Goal: Information Seeking & Learning: Learn about a topic

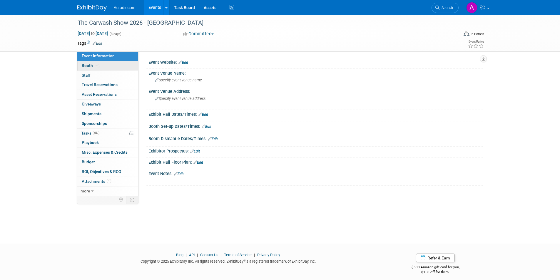
click at [111, 64] on link "Booth" at bounding box center [107, 65] width 61 height 9
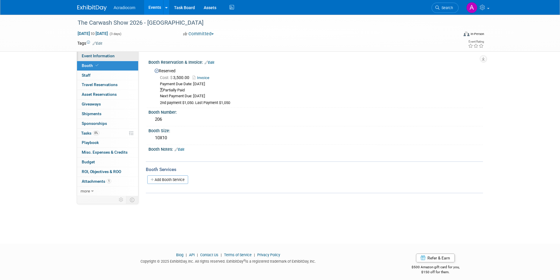
click at [112, 60] on link "Event Information" at bounding box center [107, 55] width 61 height 9
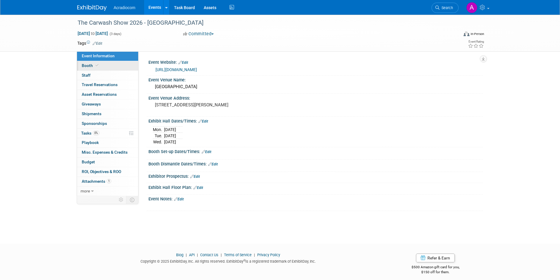
click at [94, 68] on link "Booth" at bounding box center [107, 65] width 61 height 9
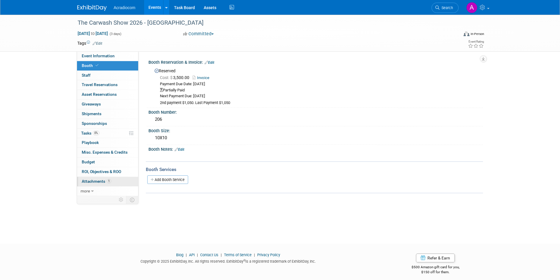
click at [113, 182] on link "1 Attachments 1" at bounding box center [107, 181] width 61 height 9
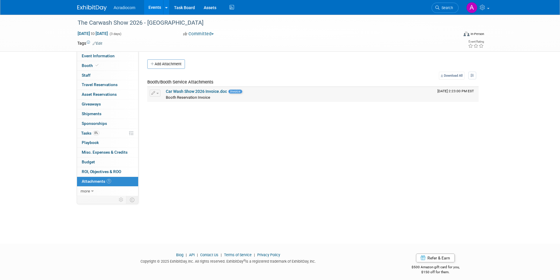
click at [200, 91] on link "Car Wash Show 2026 Invoice.doc" at bounding box center [196, 91] width 61 height 5
click at [88, 194] on link "more" at bounding box center [107, 191] width 61 height 9
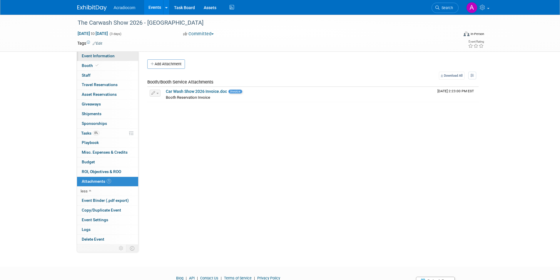
click at [112, 53] on link "Event Information" at bounding box center [107, 55] width 61 height 9
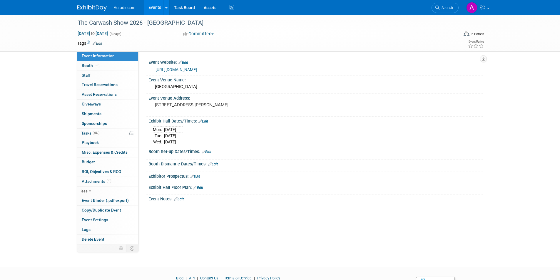
click at [91, 8] on img at bounding box center [91, 8] width 29 height 6
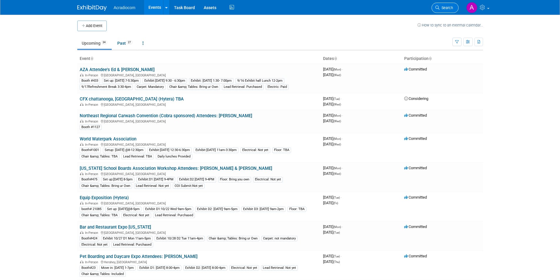
drag, startPoint x: 433, startPoint y: 12, endPoint x: 437, endPoint y: 7, distance: 6.0
click at [433, 11] on li "Search" at bounding box center [445, 7] width 27 height 14
click at [437, 7] on icon at bounding box center [438, 8] width 4 height 4
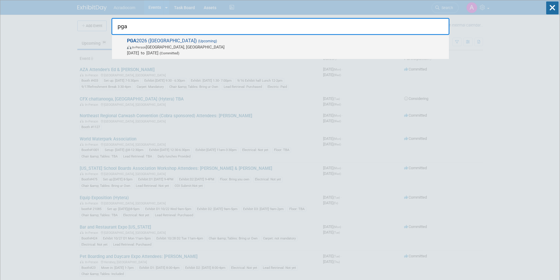
type input "pga"
click at [288, 51] on span "Jan 21, 2026 to Jan 23, 2026 (Committed)" at bounding box center [286, 53] width 319 height 6
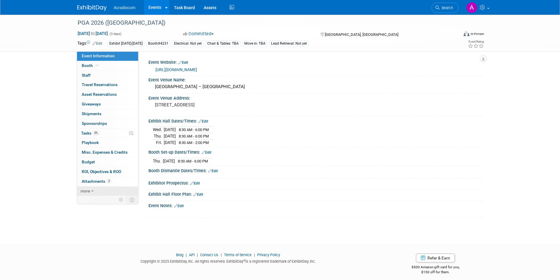
click at [98, 192] on link "more" at bounding box center [107, 191] width 61 height 9
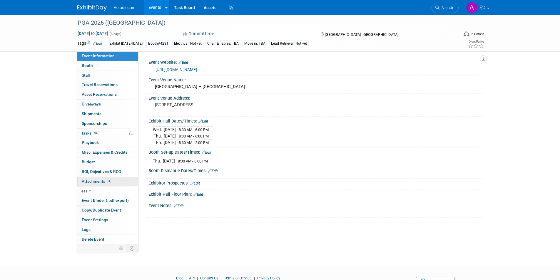
click at [95, 181] on span "Attachments 3" at bounding box center [96, 181] width 29 height 5
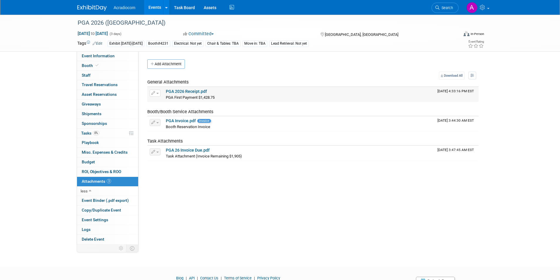
click at [197, 94] on link "PGA 2026 Receipt.pdf" at bounding box center [186, 91] width 41 height 5
click at [199, 149] on link "PGA 26 Invoice Due.pdf" at bounding box center [188, 150] width 44 height 5
click at [185, 121] on link "PGA Invoice.pdf" at bounding box center [181, 121] width 30 height 5
click at [107, 64] on link "Booth" at bounding box center [107, 65] width 61 height 9
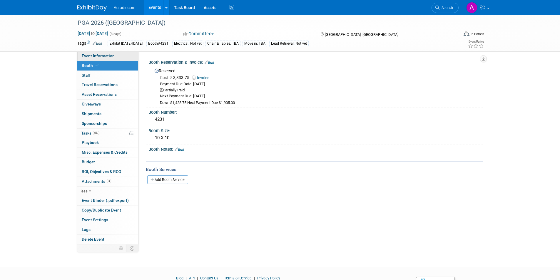
click at [119, 55] on link "Event Information" at bounding box center [107, 55] width 61 height 9
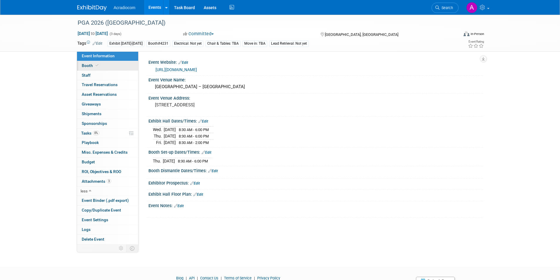
click at [109, 64] on link "Booth" at bounding box center [107, 65] width 61 height 9
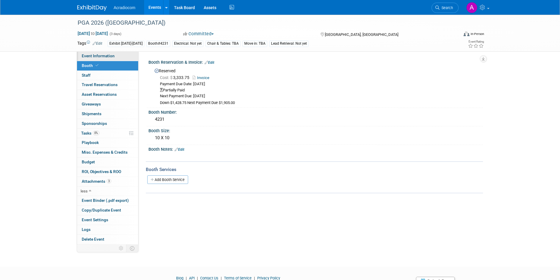
click at [117, 56] on link "Event Information" at bounding box center [107, 55] width 61 height 9
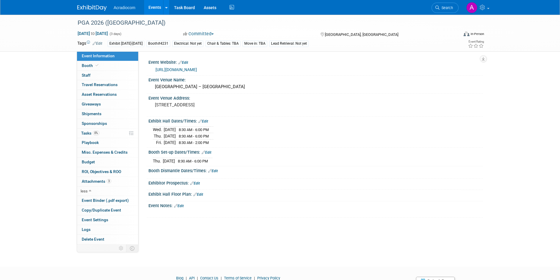
click at [84, 10] on img at bounding box center [91, 8] width 29 height 6
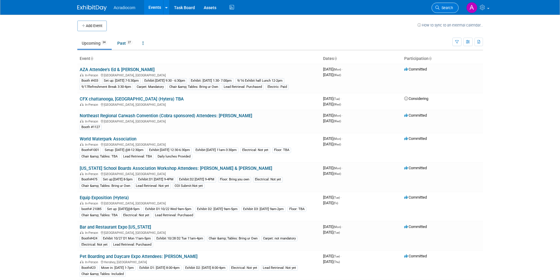
click at [445, 10] on link "Search" at bounding box center [445, 8] width 27 height 10
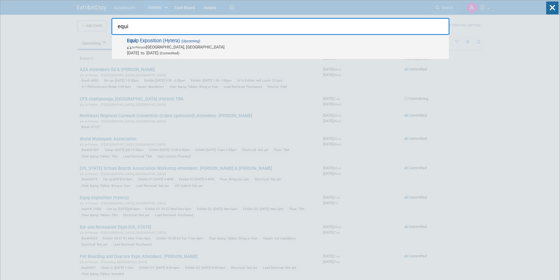
type input "equi"
click at [252, 49] on span "In-Person [GEOGRAPHIC_DATA], [GEOGRAPHIC_DATA]" at bounding box center [286, 47] width 319 height 6
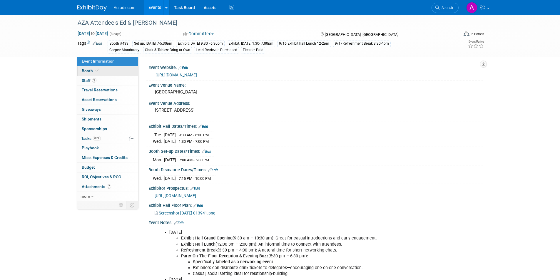
click at [106, 72] on link "Booth" at bounding box center [107, 70] width 61 height 9
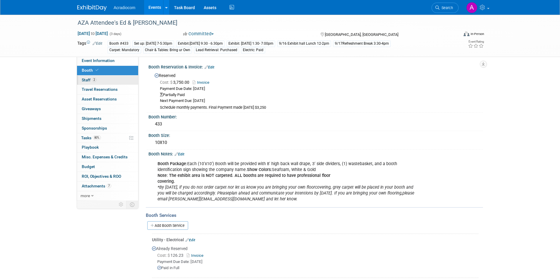
click at [113, 82] on link "2 Staff 2" at bounding box center [107, 80] width 61 height 9
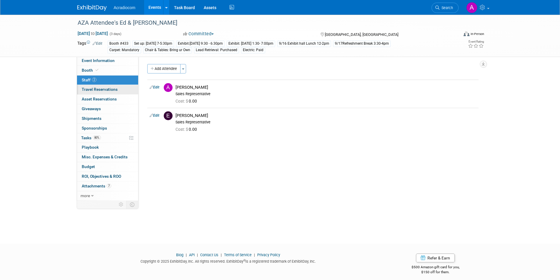
click at [121, 89] on link "0 Travel Reservations 0" at bounding box center [107, 89] width 61 height 9
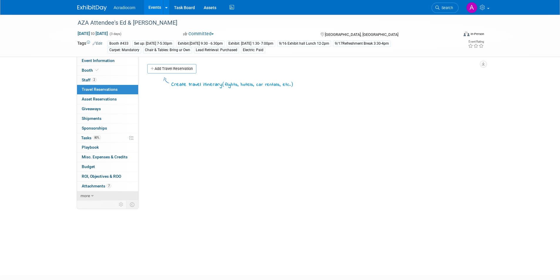
click at [100, 195] on link "more" at bounding box center [107, 196] width 61 height 9
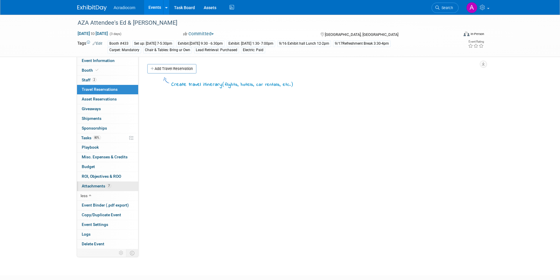
click at [119, 189] on link "7 Attachments 7" at bounding box center [107, 186] width 61 height 9
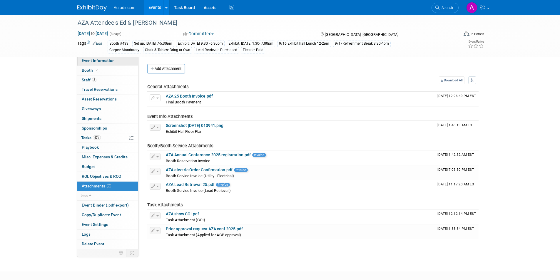
click at [117, 57] on link "Event Information" at bounding box center [107, 60] width 61 height 9
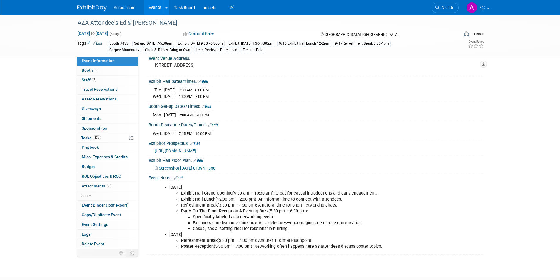
scroll to position [59, 0]
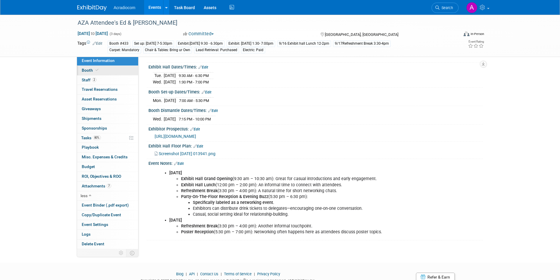
click at [121, 72] on link "Booth" at bounding box center [107, 70] width 61 height 9
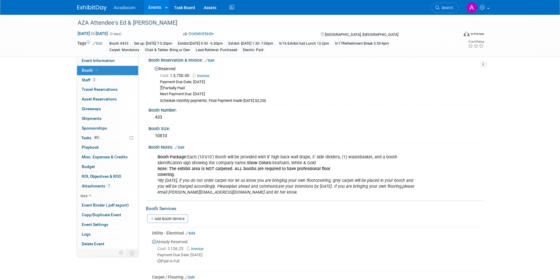
scroll to position [0, 0]
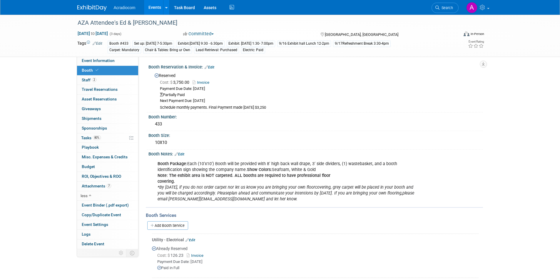
click at [94, 11] on img at bounding box center [91, 8] width 29 height 6
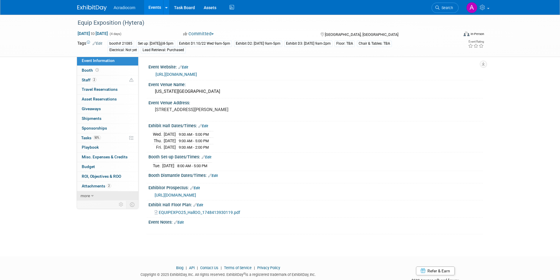
click at [93, 195] on icon at bounding box center [92, 196] width 3 height 4
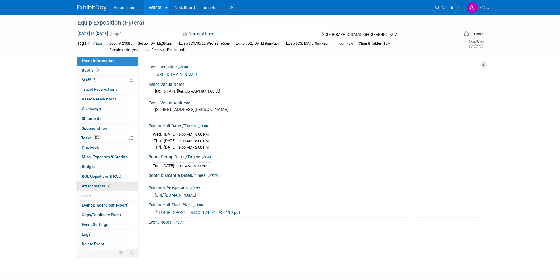
click at [95, 186] on span "Attachments 2" at bounding box center [96, 186] width 29 height 5
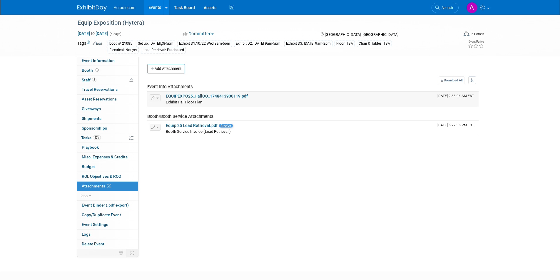
click at [209, 96] on link "EQUIPEXPO25_HallOO_1748413930119.pdf" at bounding box center [207, 96] width 82 height 5
click at [171, 68] on button "Add Attachment" at bounding box center [166, 68] width 38 height 9
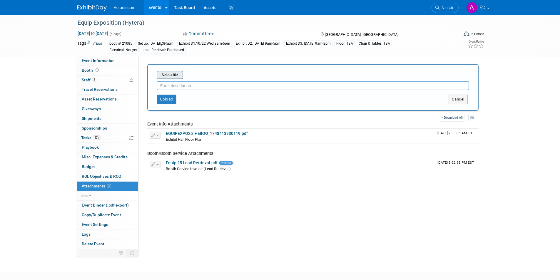
click at [178, 76] on input "file" at bounding box center [148, 74] width 70 height 7
click at [173, 73] on input "file" at bounding box center [148, 74] width 70 height 7
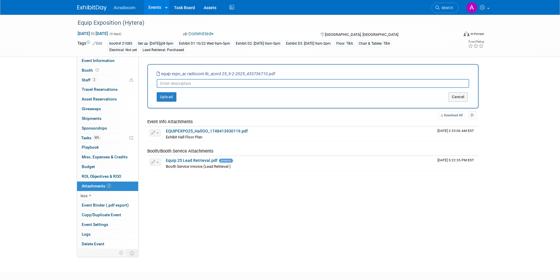
paste input "Certificate of Insurance"
type input "Certificate of Insurance"
click at [171, 99] on button "Upload" at bounding box center [167, 96] width 20 height 9
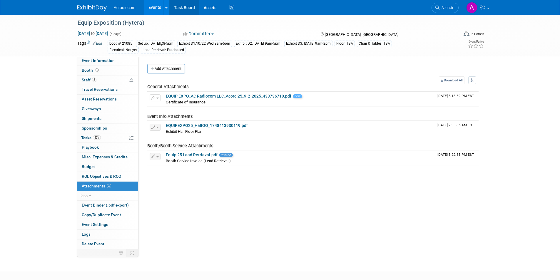
click at [188, 8] on link "Task Board" at bounding box center [185, 7] width 30 height 15
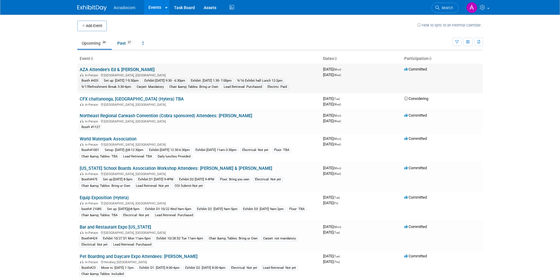
click at [130, 68] on link "AZA Attendee's Ed & [PERSON_NAME]" at bounding box center [117, 69] width 75 height 5
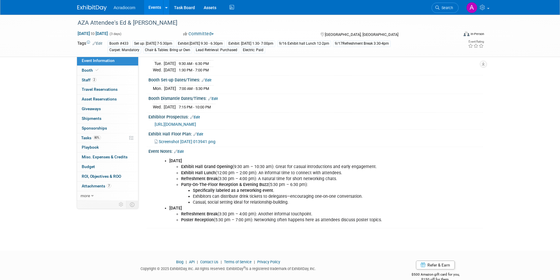
scroll to position [82, 0]
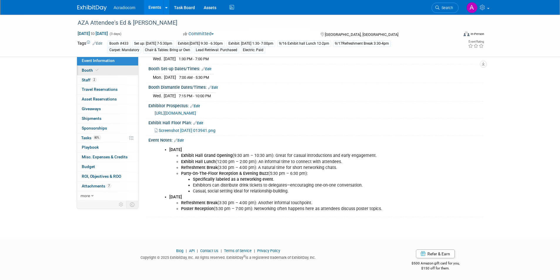
click at [105, 71] on link "Booth" at bounding box center [107, 70] width 61 height 9
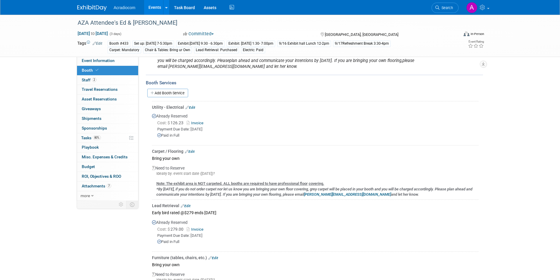
scroll to position [147, 0]
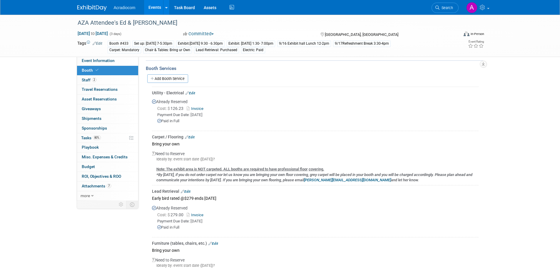
click at [203, 215] on link "Invoice" at bounding box center [196, 215] width 19 height 4
click at [118, 184] on link "7 Attachments 7" at bounding box center [107, 186] width 61 height 9
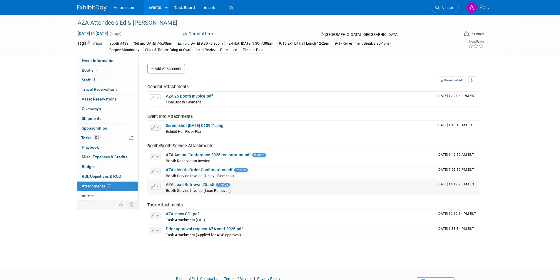
click at [188, 186] on link "AZA Lead Retrieval 25.pdf" at bounding box center [190, 184] width 49 height 5
click at [197, 214] on link "AZA show COI.pdf" at bounding box center [182, 214] width 33 height 5
click at [89, 9] on img at bounding box center [91, 8] width 29 height 6
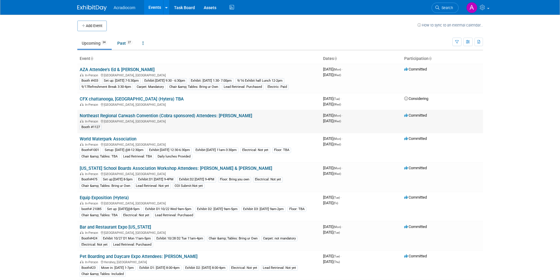
click at [163, 115] on link "Northeast Regional Carwash Convention (Cobra sponsored) Attendees: [PERSON_NAME]" at bounding box center [166, 115] width 173 height 5
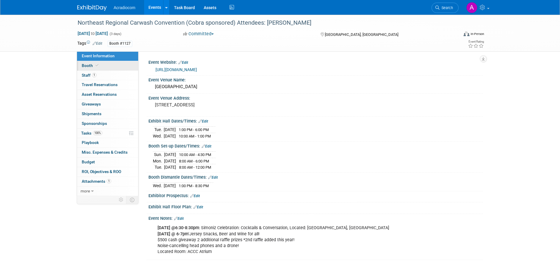
click at [120, 67] on link "Booth" at bounding box center [107, 65] width 61 height 9
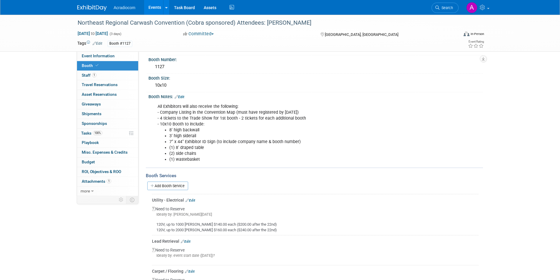
scroll to position [29, 0]
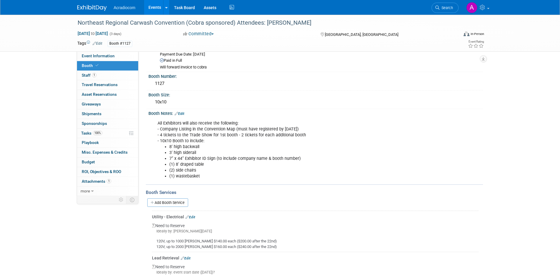
click at [148, 7] on link "Events" at bounding box center [154, 7] width 21 height 15
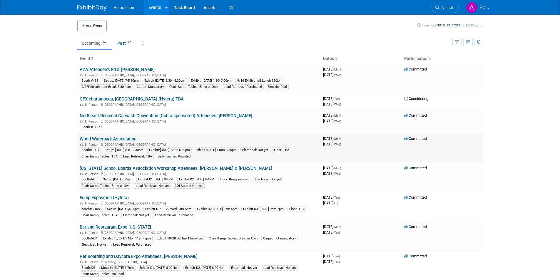
click at [127, 140] on link "World Waterpark Association" at bounding box center [108, 138] width 57 height 5
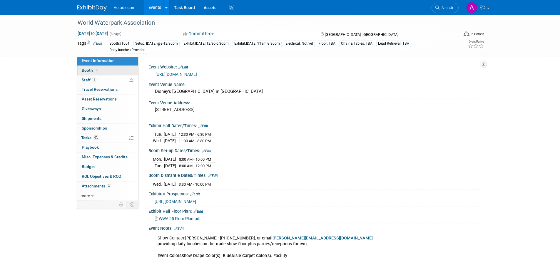
click at [120, 73] on link "Booth" at bounding box center [107, 70] width 61 height 9
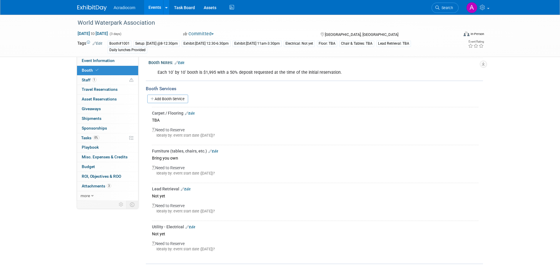
scroll to position [88, 0]
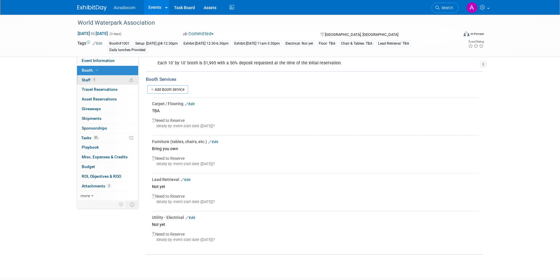
click at [106, 83] on link "1 Staff 1" at bounding box center [107, 80] width 61 height 9
